Goal: Navigation & Orientation: Find specific page/section

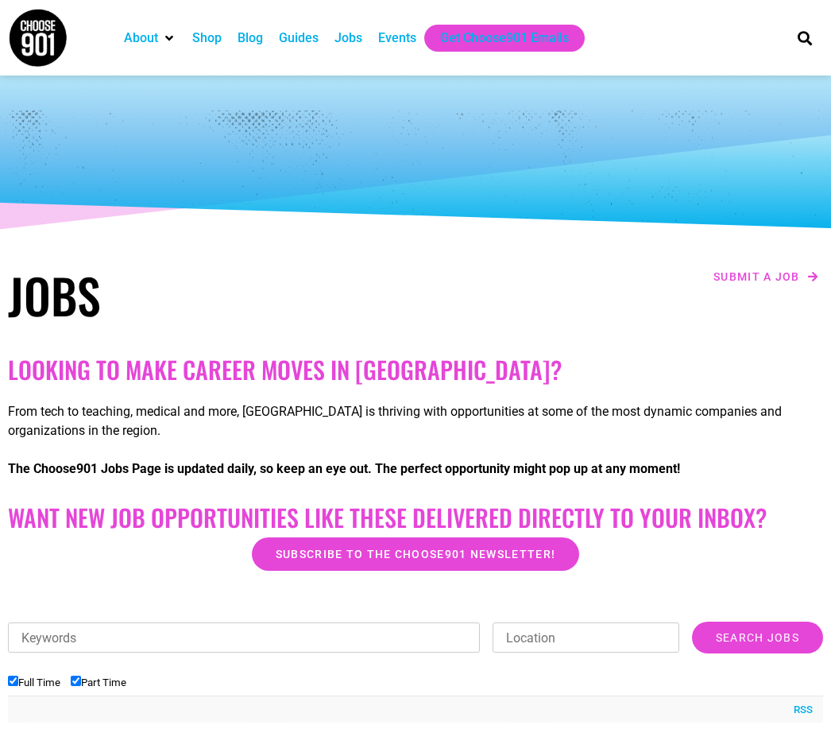
click at [346, 43] on div "Jobs" at bounding box center [349, 38] width 28 height 19
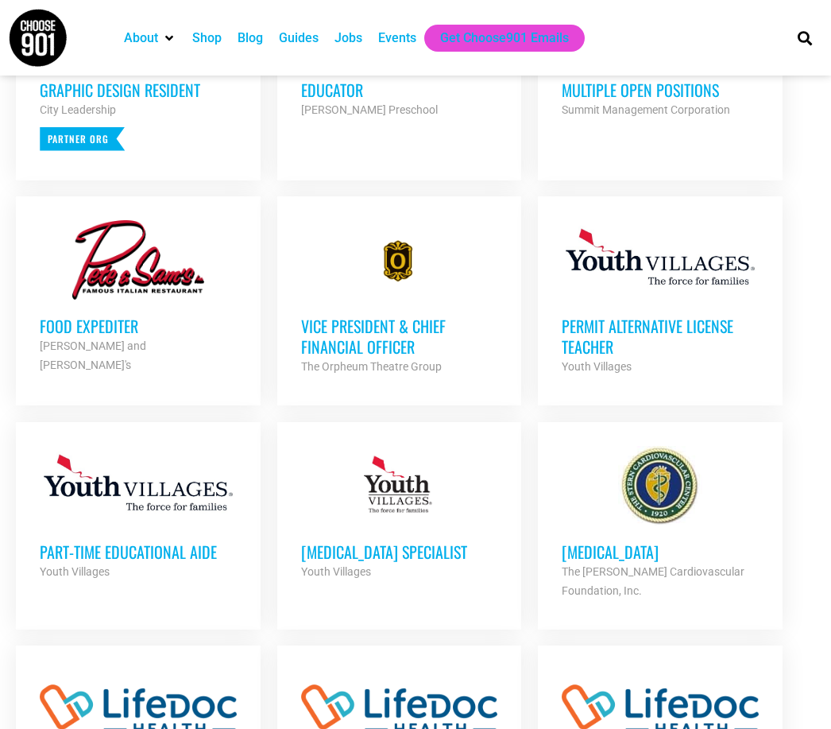
scroll to position [814, 0]
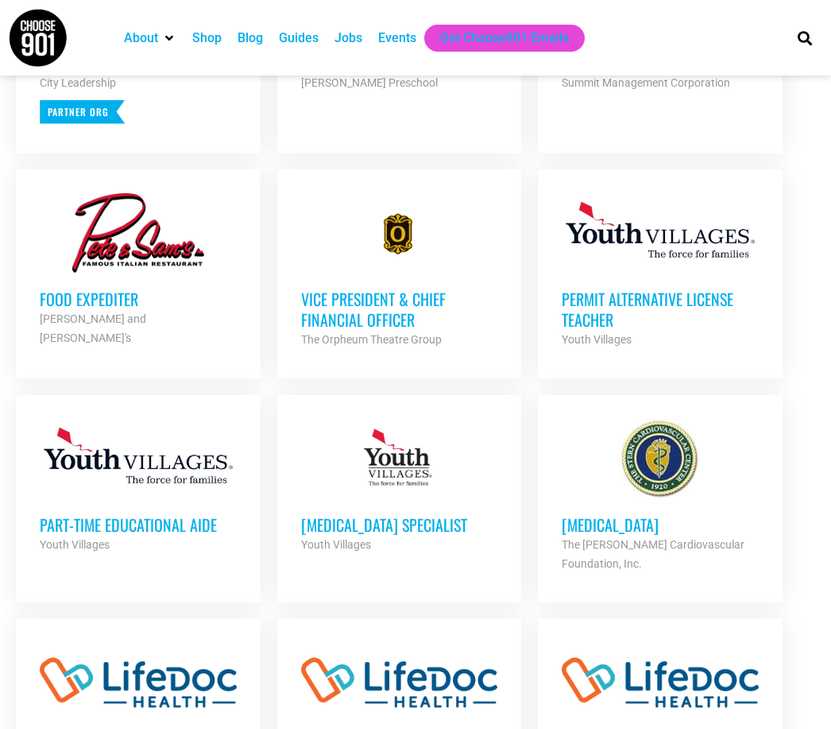
click at [135, 291] on h3 "Food Expediter" at bounding box center [138, 299] width 197 height 21
